Goal: Information Seeking & Learning: Learn about a topic

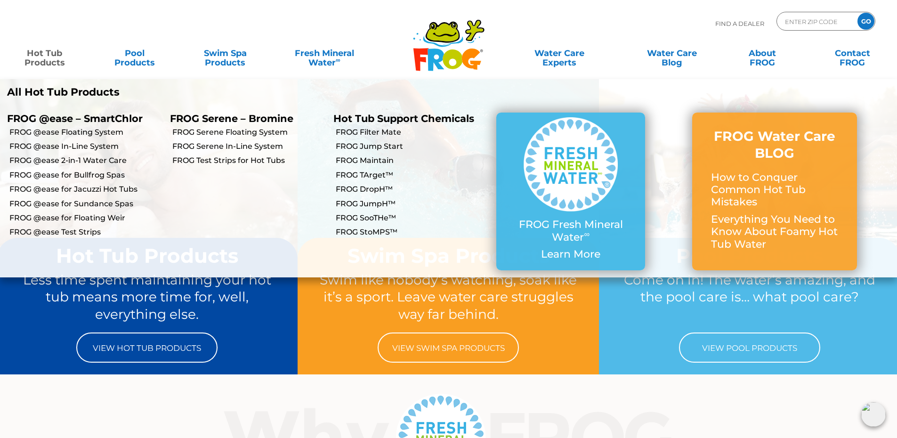
click at [36, 55] on link "Hot Tub Products" at bounding box center [44, 53] width 70 height 19
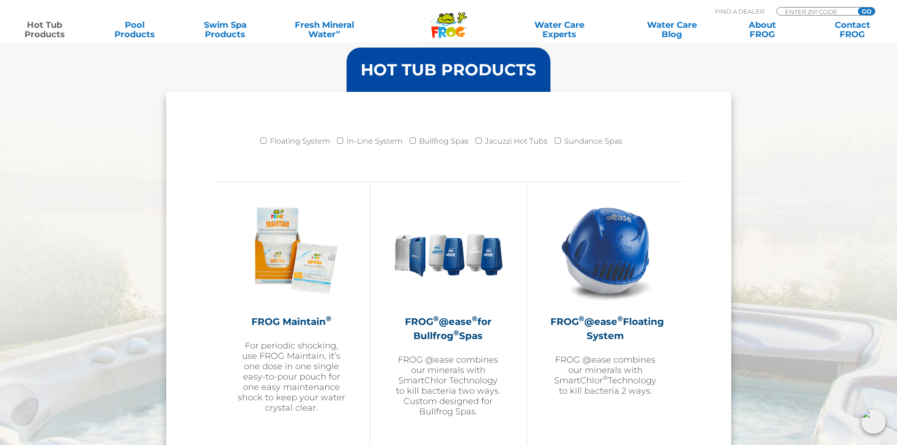
scroll to position [942, 0]
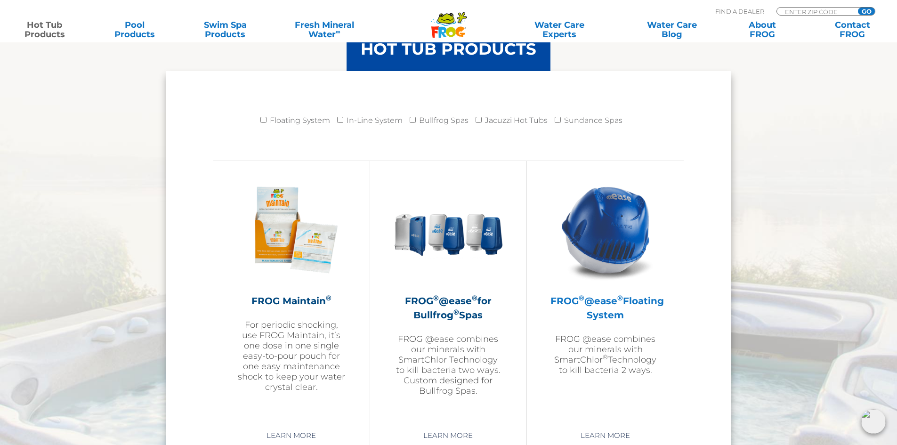
click at [606, 306] on h2 "FROG ® @ease ® Floating System" at bounding box center [605, 308] width 110 height 28
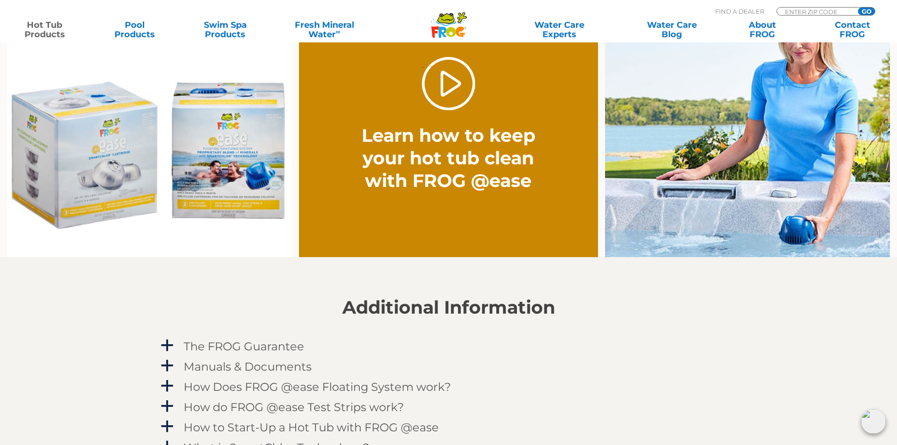
scroll to position [942, 0]
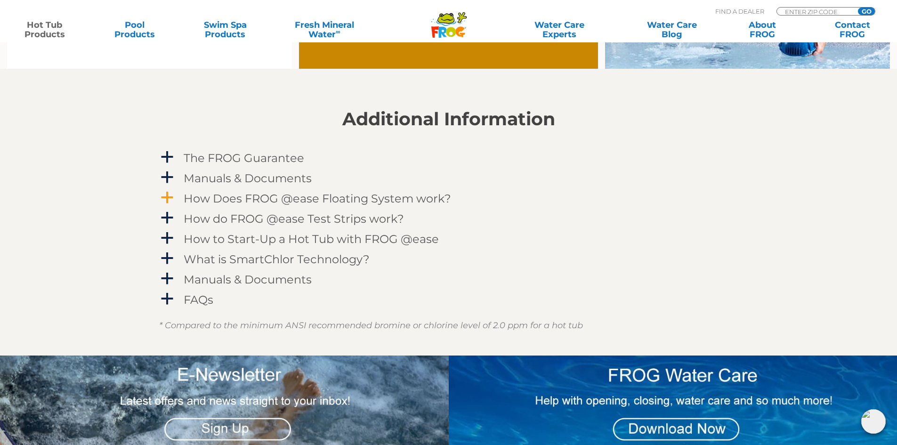
click at [234, 196] on h4 "How Does FROG @ease Floating System work?" at bounding box center [317, 198] width 267 height 13
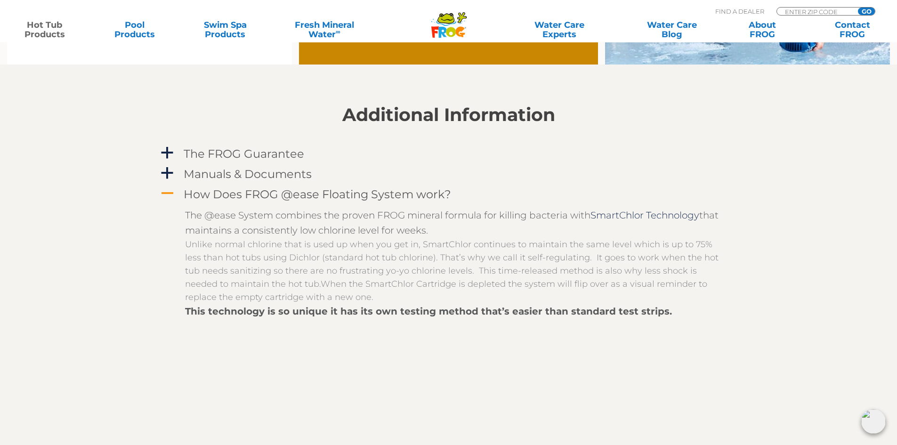
scroll to position [753, 0]
